Goal: Information Seeking & Learning: Learn about a topic

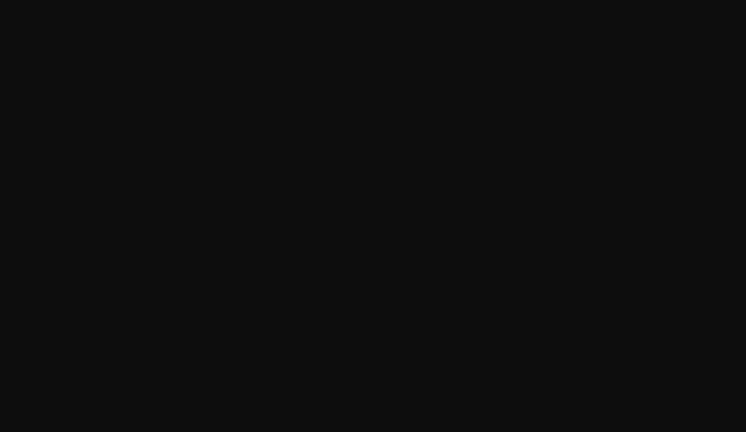
click at [122, 0] on html at bounding box center [373, 0] width 746 height 0
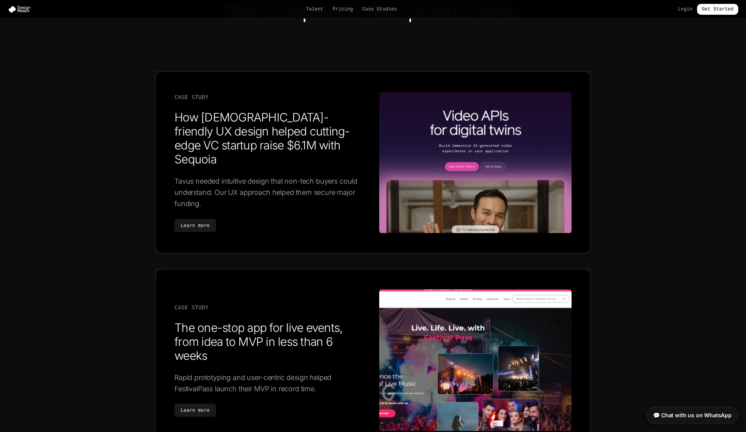
scroll to position [1152, 0]
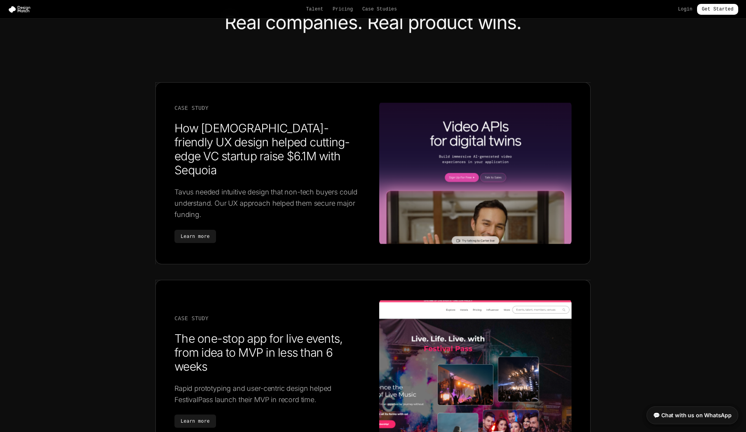
click at [525, 113] on img at bounding box center [475, 173] width 192 height 144
click at [457, 159] on img at bounding box center [475, 173] width 192 height 144
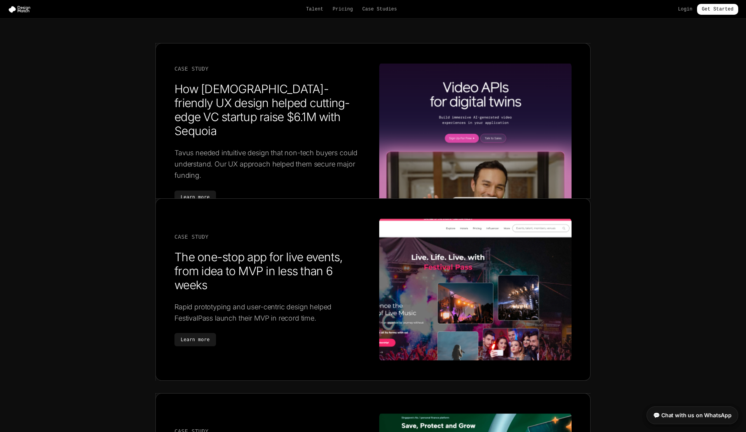
scroll to position [1239, 0]
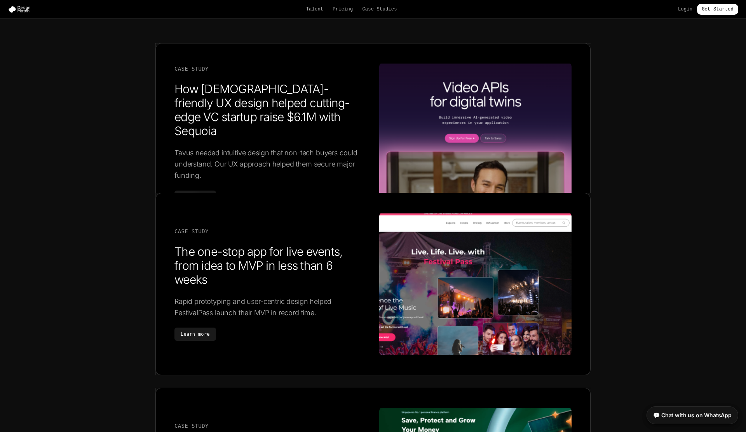
click at [427, 259] on img at bounding box center [475, 284] width 192 height 144
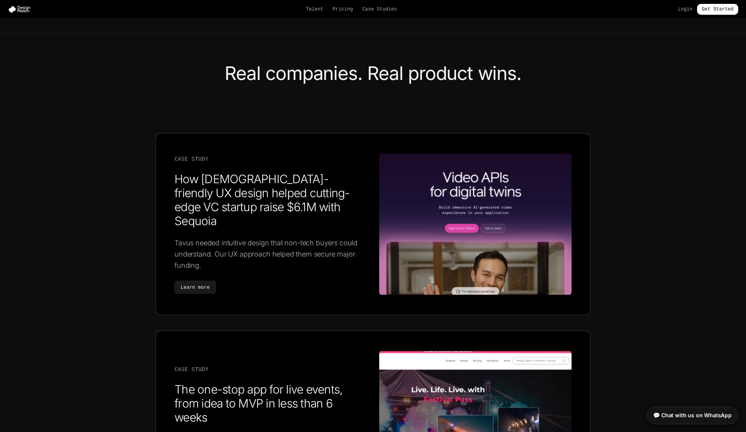
scroll to position [1088, 0]
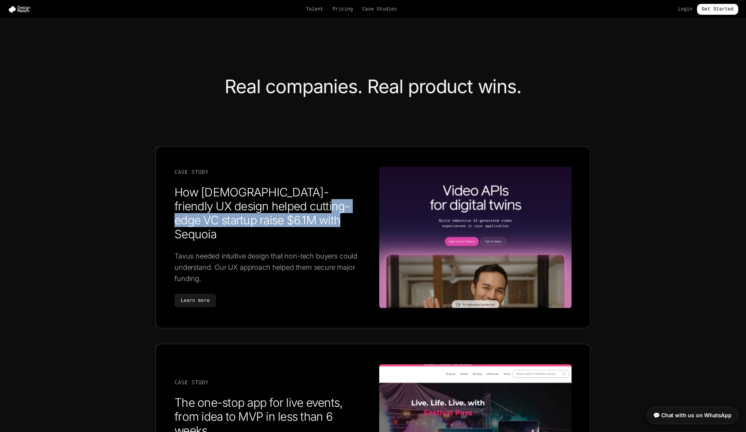
drag, startPoint x: 283, startPoint y: 215, endPoint x: 274, endPoint y: 227, distance: 15.2
click at [274, 227] on h3 "How [DEMOGRAPHIC_DATA]-friendly UX design helped cutting-edge VC startup raise …" at bounding box center [270, 213] width 192 height 56
click at [202, 295] on link "Learn more" at bounding box center [195, 300] width 42 height 13
click at [203, 294] on link "Learn more" at bounding box center [195, 300] width 42 height 13
click at [412, 209] on img at bounding box center [475, 237] width 192 height 144
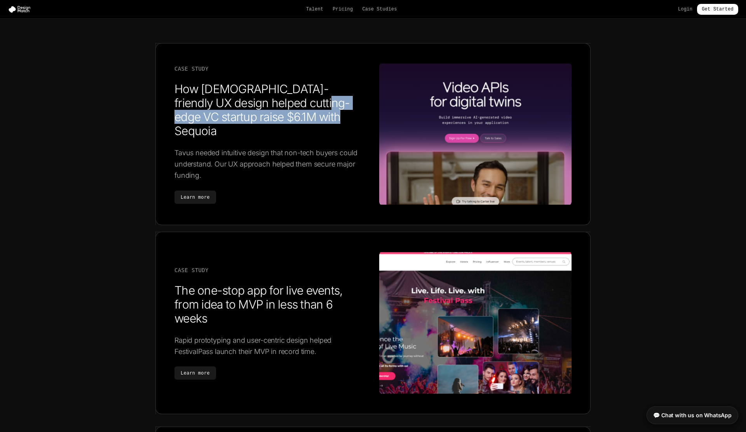
scroll to position [1231, 0]
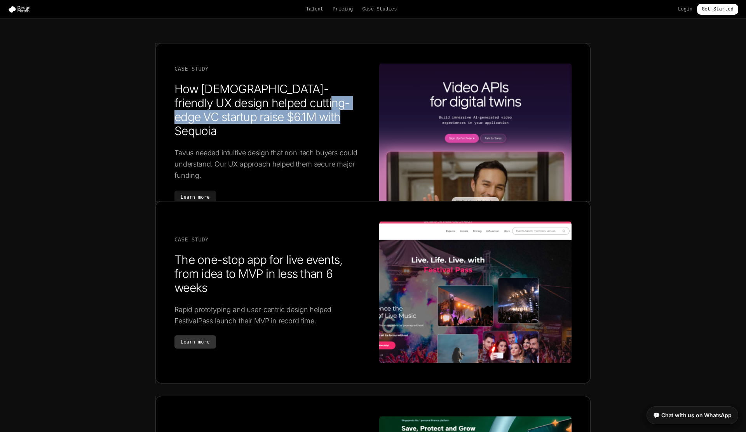
click at [202, 343] on link "Learn more" at bounding box center [195, 341] width 42 height 13
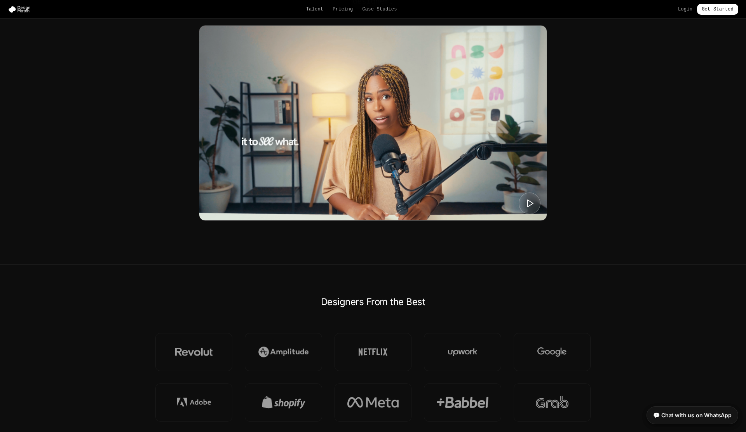
scroll to position [291, 0]
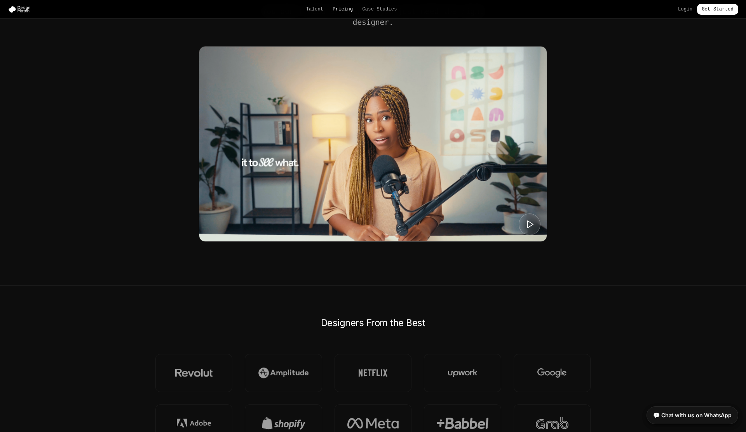
click at [348, 9] on link "Pricing" at bounding box center [342, 9] width 20 height 6
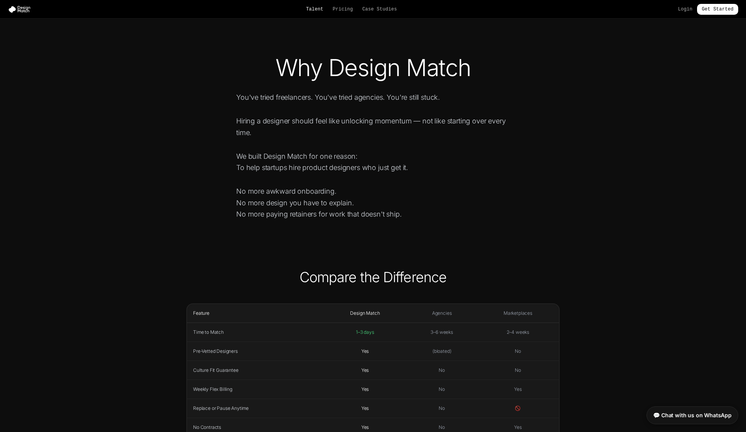
click at [314, 9] on link "Talent" at bounding box center [314, 9] width 17 height 6
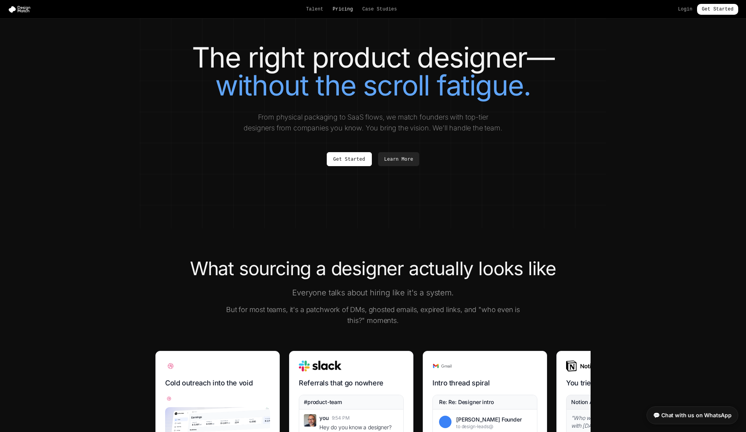
click at [345, 8] on link "Pricing" at bounding box center [342, 9] width 20 height 6
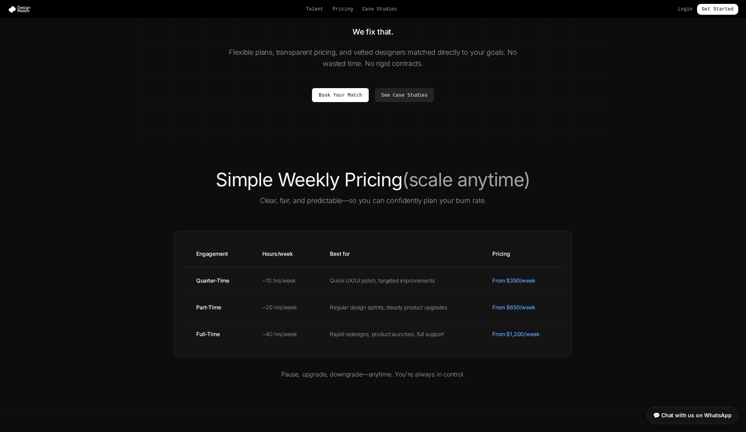
scroll to position [132, 0]
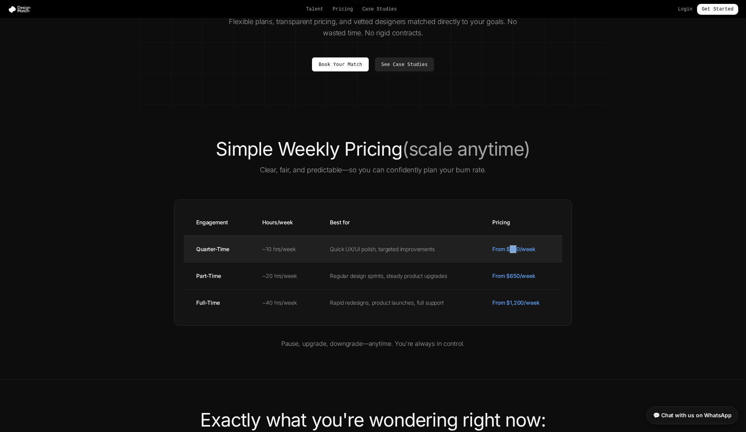
drag, startPoint x: 511, startPoint y: 249, endPoint x: 517, endPoint y: 249, distance: 5.8
click at [517, 249] on td "From $350/week" at bounding box center [521, 249] width 82 height 27
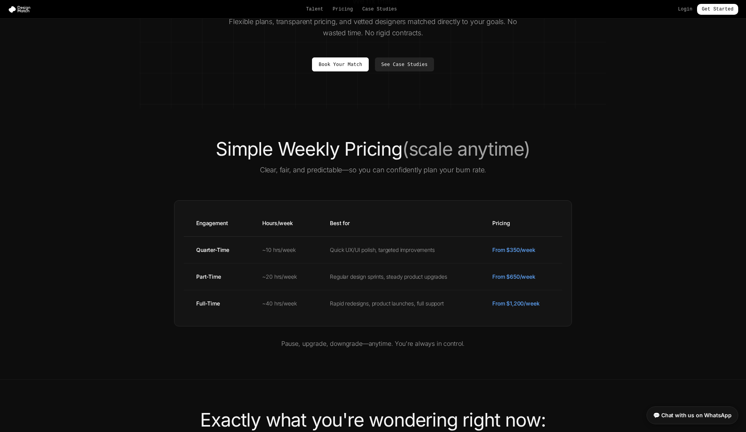
click at [501, 184] on div "Simple Weekly Pricing (scale anytime) Clear, fair, and predictable—so you can c…" at bounding box center [373, 244] width 466 height 209
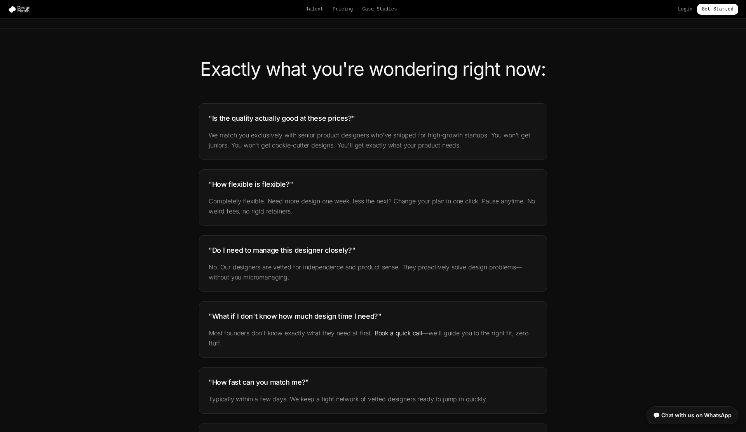
scroll to position [487, 0]
